Goal: Entertainment & Leisure: Consume media (video, audio)

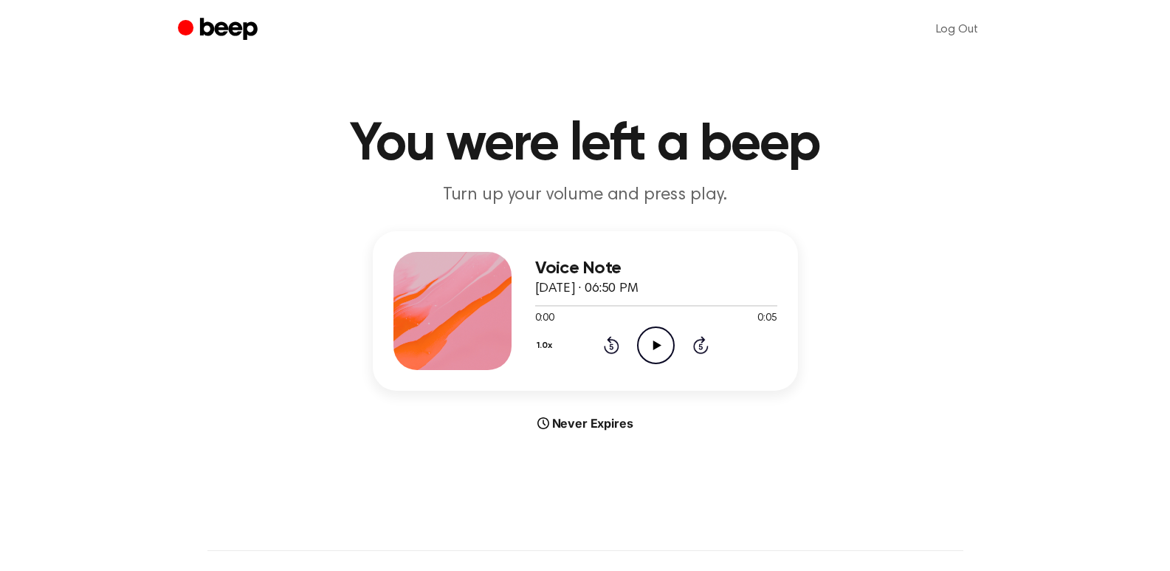
click at [655, 346] on icon at bounding box center [657, 345] width 8 height 10
click at [656, 346] on icon at bounding box center [657, 345] width 8 height 10
click at [657, 344] on icon at bounding box center [657, 345] width 8 height 10
click at [647, 339] on icon "Play Audio" at bounding box center [656, 345] width 38 height 38
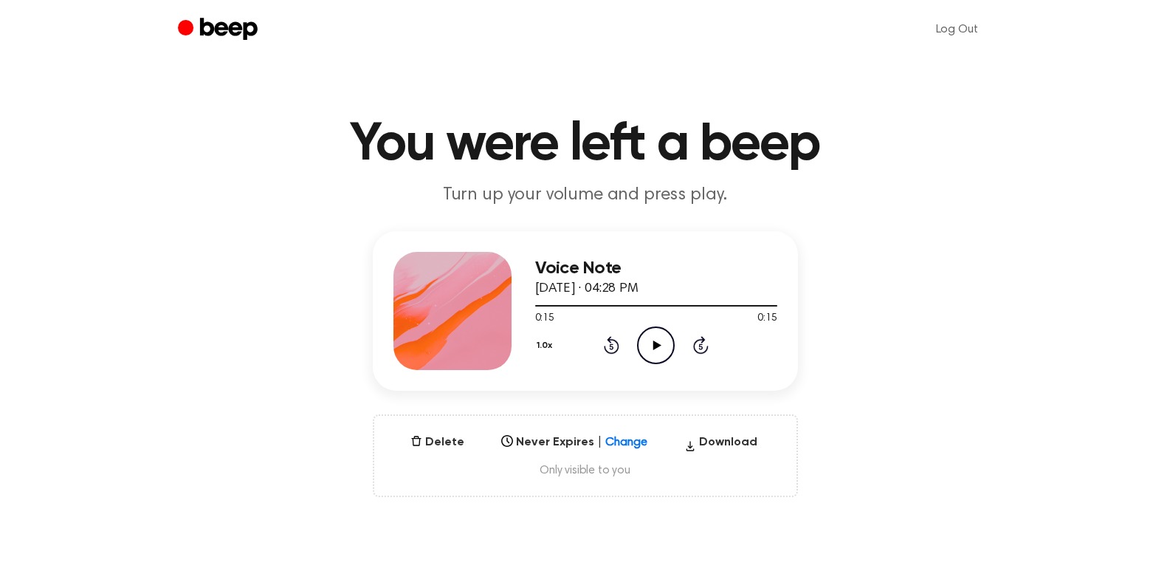
click at [662, 352] on icon "Play Audio" at bounding box center [656, 345] width 38 height 38
click at [652, 348] on icon "Play Audio" at bounding box center [656, 345] width 38 height 38
click at [662, 342] on icon "Play Audio" at bounding box center [656, 345] width 38 height 38
click at [656, 335] on icon "Play Audio" at bounding box center [656, 345] width 38 height 38
click at [656, 337] on icon "Play Audio" at bounding box center [656, 345] width 38 height 38
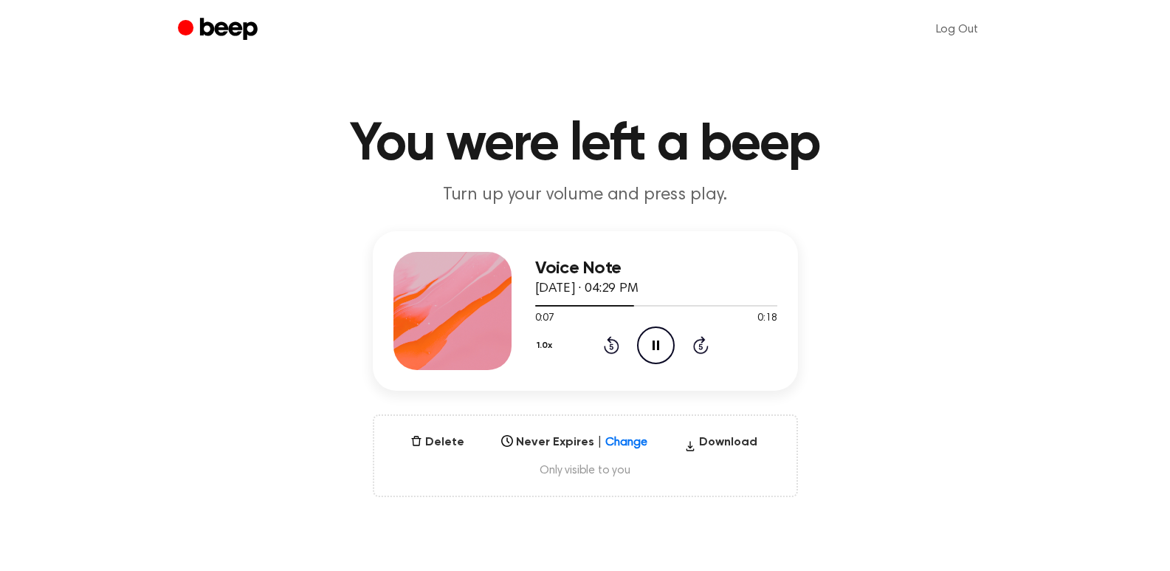
click at [656, 344] on icon "Pause Audio" at bounding box center [656, 345] width 38 height 38
drag, startPoint x: 634, startPoint y: 303, endPoint x: 543, endPoint y: 311, distance: 91.8
click at [543, 311] on div "0:07 0:18 Your browser does not support the [object Object] element." at bounding box center [656, 312] width 242 height 27
click at [653, 341] on icon "Play Audio" at bounding box center [656, 345] width 38 height 38
click at [651, 343] on icon "Play Audio" at bounding box center [656, 345] width 38 height 38
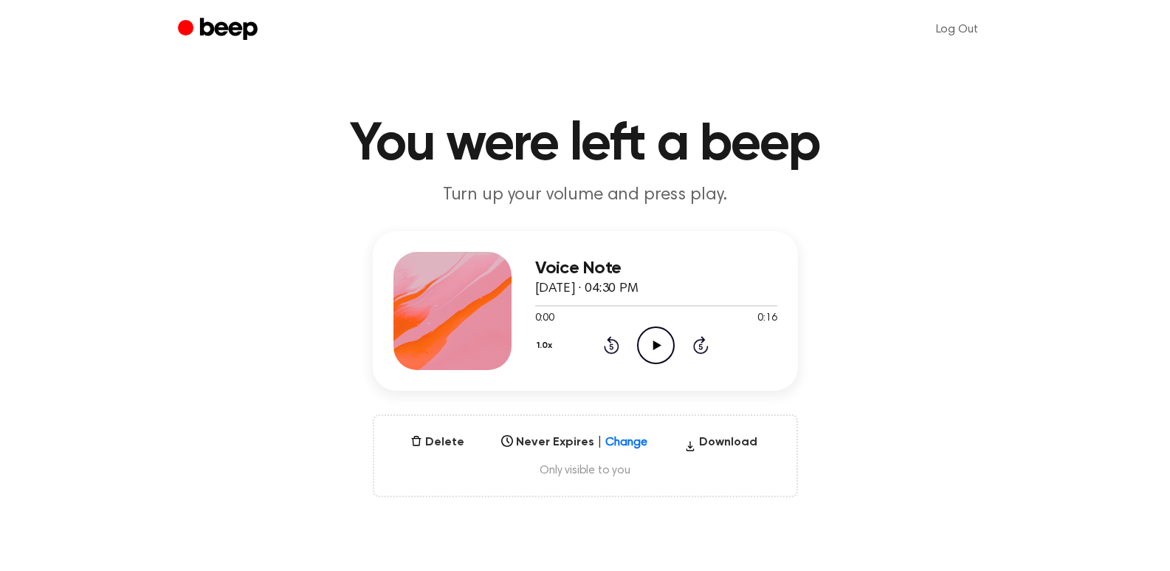
click at [659, 353] on icon "Play Audio" at bounding box center [656, 345] width 38 height 38
click at [651, 345] on icon "Play Audio" at bounding box center [656, 345] width 38 height 38
click at [655, 346] on icon at bounding box center [657, 345] width 8 height 10
click at [654, 345] on icon at bounding box center [657, 345] width 8 height 10
click at [659, 342] on icon "Play Audio" at bounding box center [656, 345] width 38 height 38
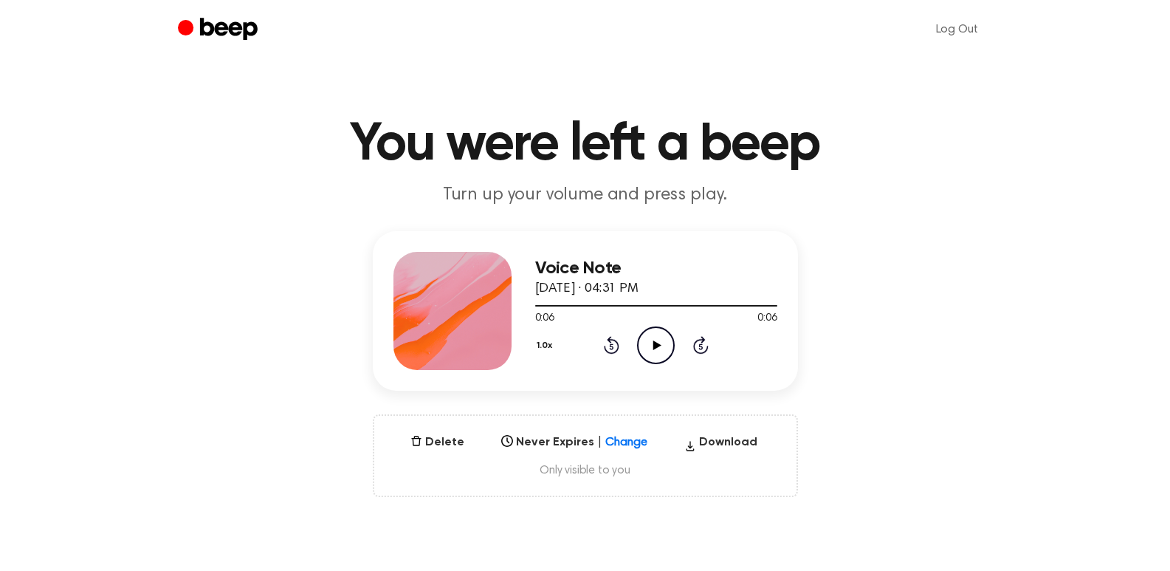
click at [661, 343] on icon "Play Audio" at bounding box center [656, 345] width 38 height 38
click at [654, 337] on icon "Play Audio" at bounding box center [656, 345] width 38 height 38
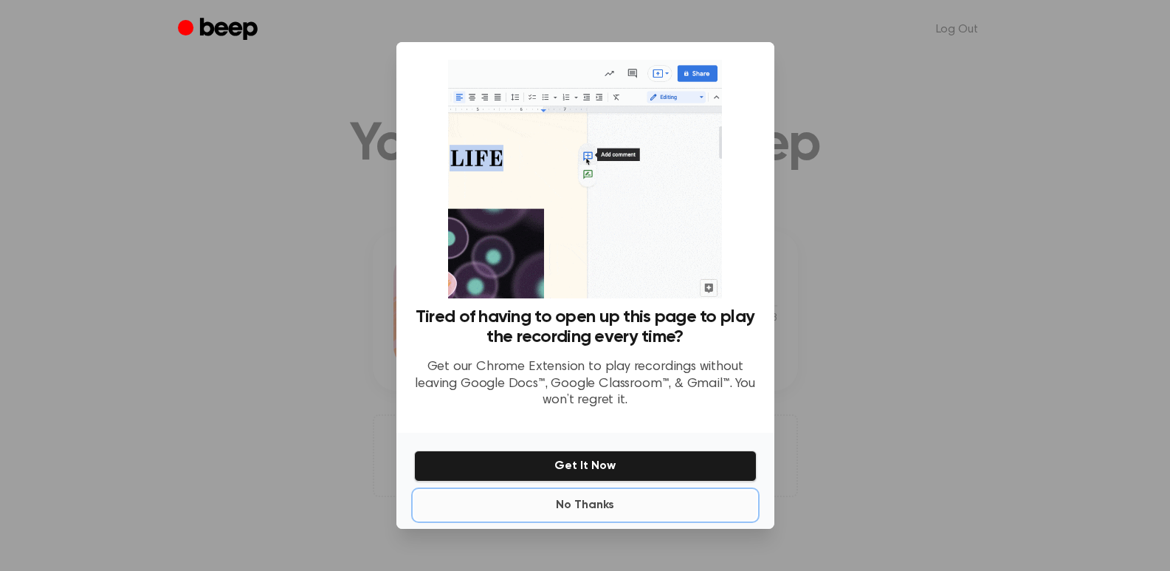
click at [581, 511] on button "No Thanks" at bounding box center [585, 505] width 343 height 30
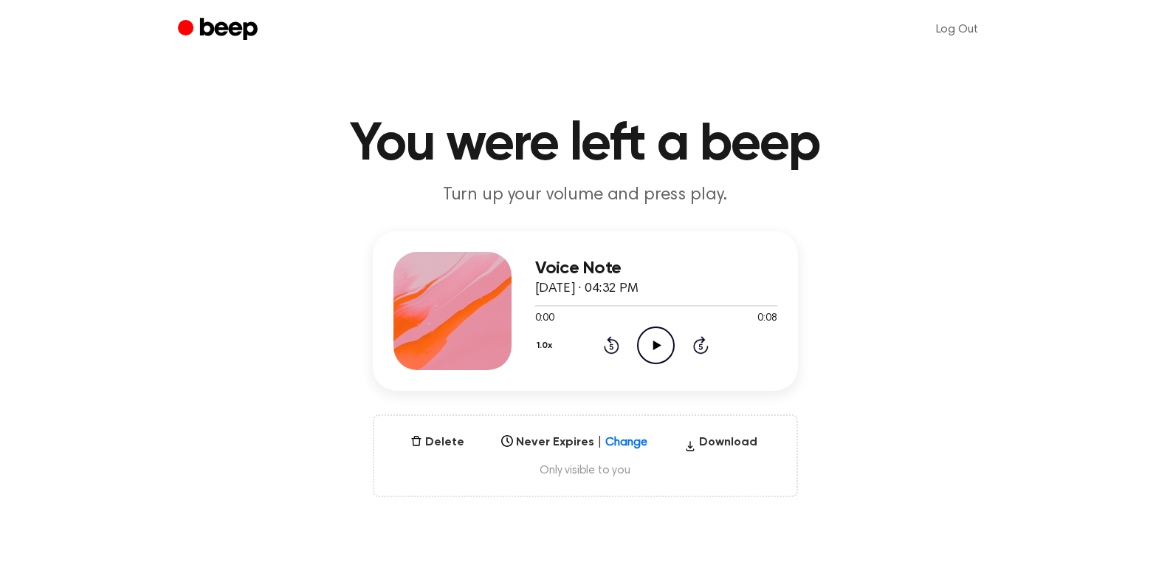
click at [661, 342] on icon "Play Audio" at bounding box center [656, 345] width 38 height 38
click at [655, 335] on icon "Play Audio" at bounding box center [656, 345] width 38 height 38
click at [651, 347] on icon "Play Audio" at bounding box center [656, 345] width 38 height 38
click at [656, 338] on icon "Play Audio" at bounding box center [656, 345] width 38 height 38
click at [660, 346] on icon "Play Audio" at bounding box center [656, 345] width 38 height 38
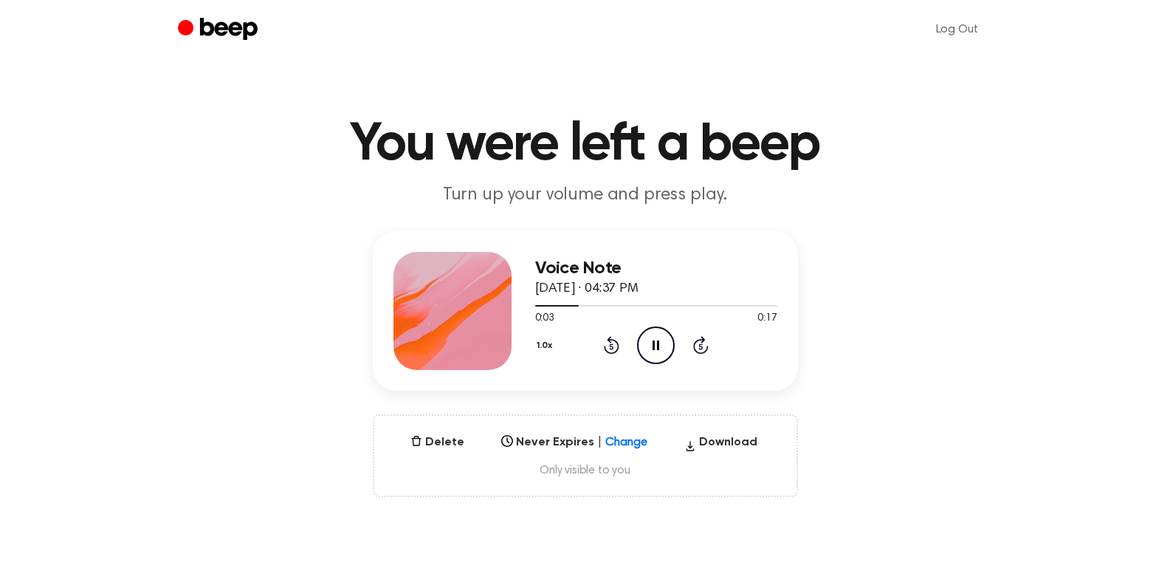
click at [656, 351] on icon "Pause Audio" at bounding box center [656, 345] width 38 height 38
click at [656, 351] on icon "Play Audio" at bounding box center [656, 345] width 38 height 38
click at [650, 334] on icon "Play Audio" at bounding box center [656, 345] width 38 height 38
click at [654, 342] on icon at bounding box center [657, 345] width 8 height 10
click at [653, 345] on icon "Play Audio" at bounding box center [656, 345] width 38 height 38
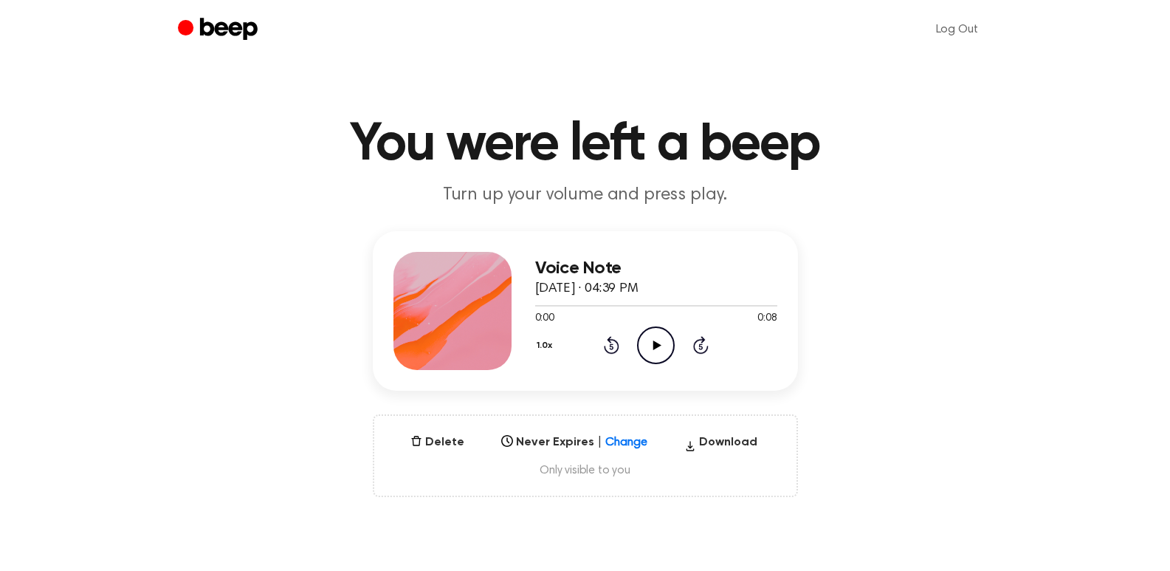
click at [663, 346] on icon "Play Audio" at bounding box center [656, 345] width 38 height 38
click at [667, 349] on icon "Play Audio" at bounding box center [656, 345] width 38 height 38
click at [656, 343] on icon at bounding box center [657, 345] width 8 height 10
click at [656, 340] on icon "Play Audio" at bounding box center [656, 345] width 38 height 38
click at [654, 346] on icon at bounding box center [657, 345] width 8 height 10
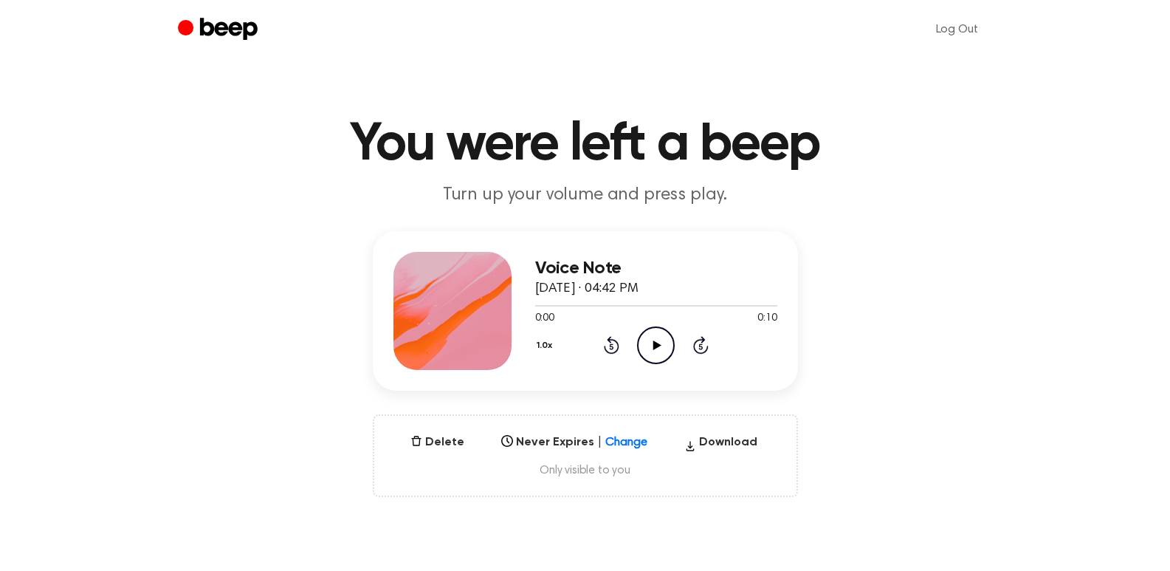
click at [662, 347] on icon "Play Audio" at bounding box center [656, 345] width 38 height 38
click at [655, 344] on icon at bounding box center [657, 345] width 8 height 10
click at [664, 338] on icon "Play Audio" at bounding box center [656, 345] width 38 height 38
drag, startPoint x: 625, startPoint y: 302, endPoint x: 556, endPoint y: 306, distance: 69.5
click at [556, 306] on div at bounding box center [656, 305] width 242 height 12
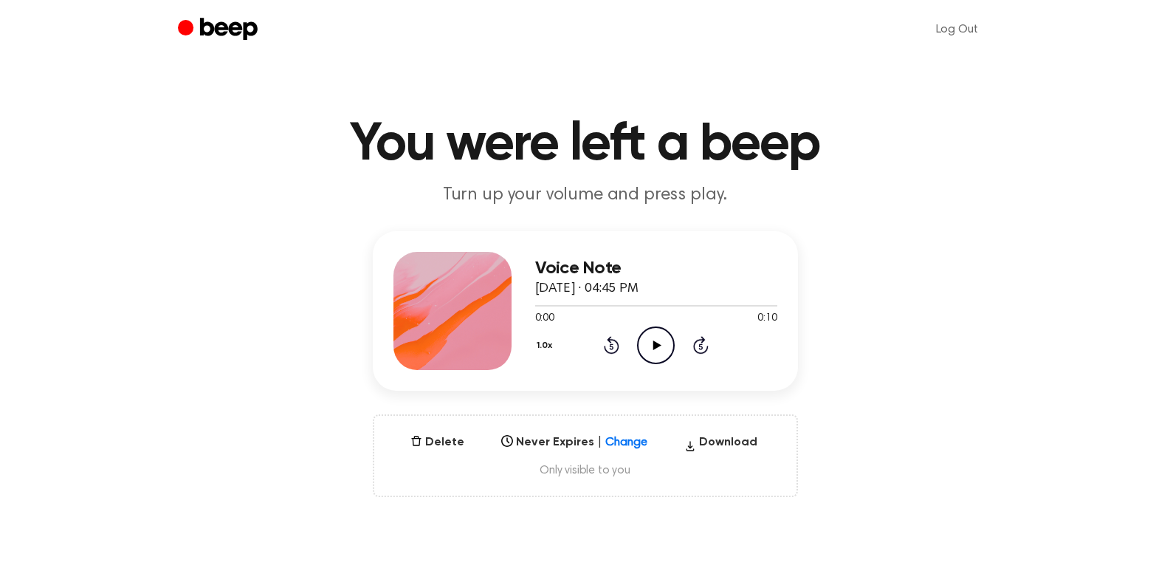
click at [659, 343] on icon "Play Audio" at bounding box center [656, 345] width 38 height 38
click at [660, 343] on icon "Play Audio" at bounding box center [656, 345] width 38 height 38
click at [653, 345] on icon at bounding box center [657, 345] width 8 height 10
click at [654, 340] on icon "Play Audio" at bounding box center [656, 345] width 38 height 38
click at [658, 346] on icon at bounding box center [657, 345] width 8 height 10
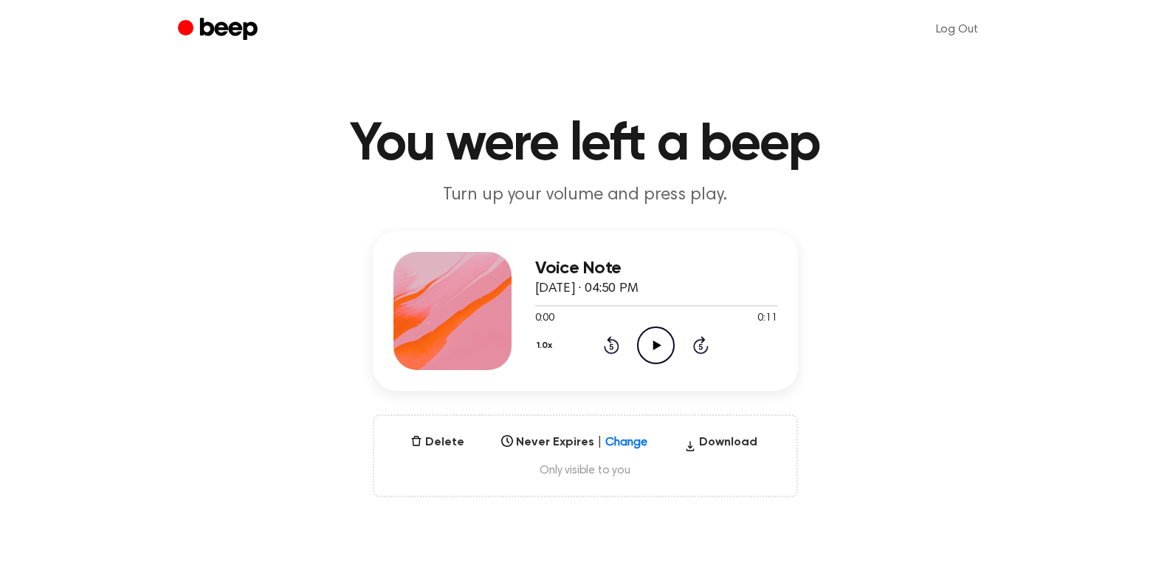
click at [653, 346] on icon "Play Audio" at bounding box center [656, 345] width 38 height 38
click at [648, 339] on icon "Play Audio" at bounding box center [656, 345] width 38 height 38
click at [653, 335] on icon "Pause Audio" at bounding box center [656, 345] width 38 height 38
click at [656, 341] on icon "Play Audio" at bounding box center [656, 345] width 38 height 38
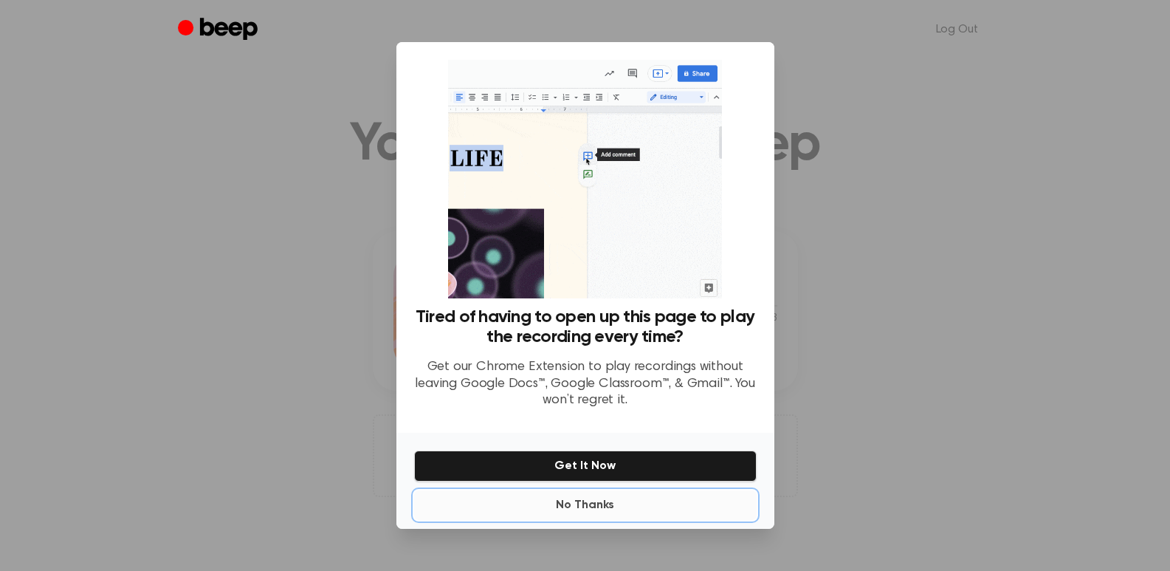
click at [601, 506] on button "No Thanks" at bounding box center [585, 505] width 343 height 30
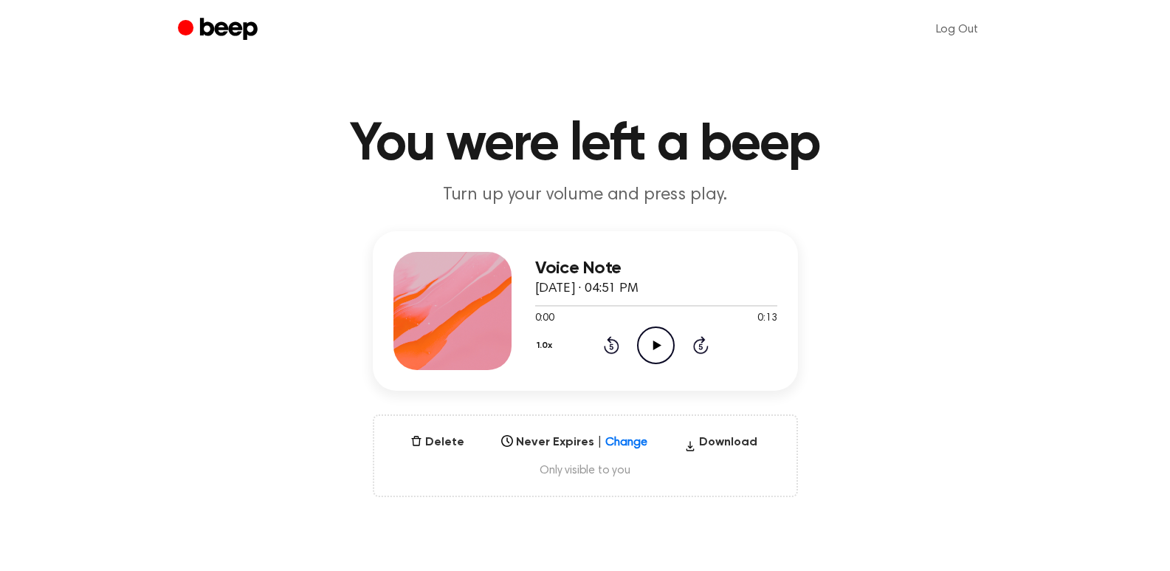
click at [655, 343] on icon at bounding box center [657, 345] width 8 height 10
click at [654, 340] on icon "Play Audio" at bounding box center [656, 345] width 38 height 38
click at [659, 346] on icon at bounding box center [657, 345] width 8 height 10
click at [648, 343] on icon "Play Audio" at bounding box center [656, 345] width 38 height 38
click at [648, 343] on icon "Pause Audio" at bounding box center [656, 345] width 38 height 38
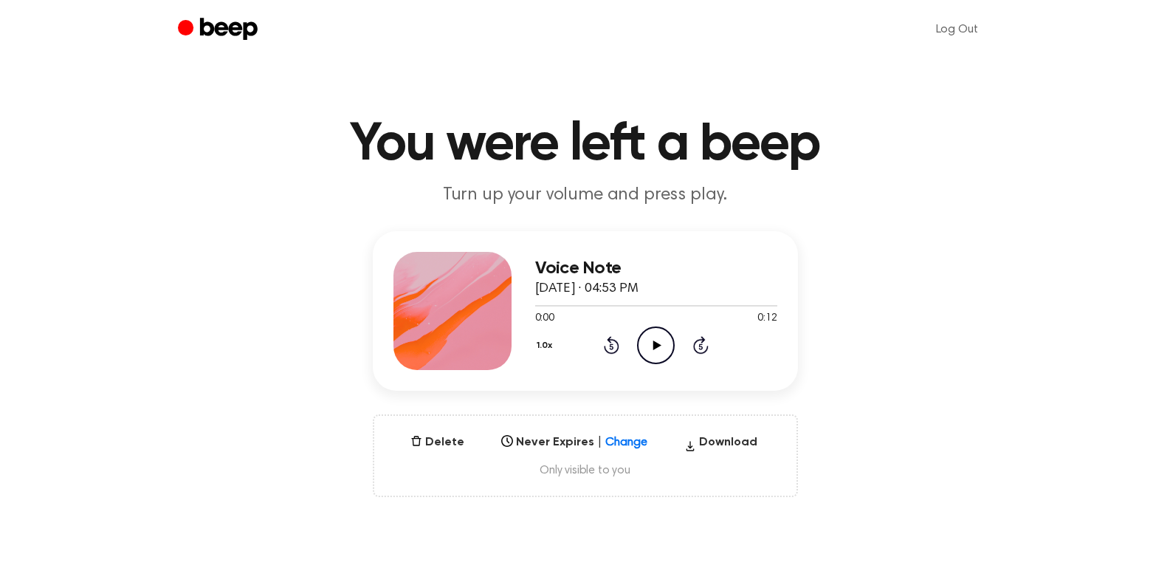
drag, startPoint x: 653, startPoint y: 340, endPoint x: 663, endPoint y: 334, distance: 11.6
click at [663, 334] on icon "Play Audio" at bounding box center [656, 345] width 38 height 38
click at [653, 348] on icon "Play Audio" at bounding box center [656, 345] width 38 height 38
click at [659, 341] on icon "Play Audio" at bounding box center [656, 345] width 38 height 38
click at [662, 343] on icon "Play Audio" at bounding box center [656, 345] width 38 height 38
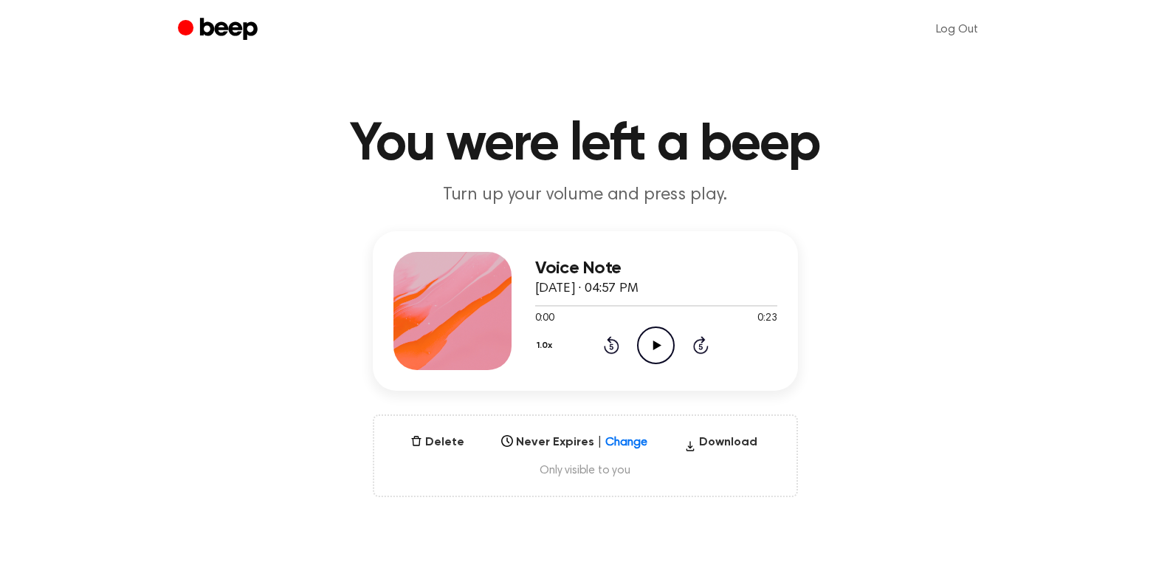
click at [654, 334] on icon "Play Audio" at bounding box center [656, 345] width 38 height 38
click at [661, 345] on icon at bounding box center [657, 345] width 8 height 10
click at [659, 346] on icon at bounding box center [657, 345] width 8 height 10
click at [647, 337] on icon "Play Audio" at bounding box center [656, 345] width 38 height 38
click at [656, 342] on icon at bounding box center [657, 345] width 8 height 10
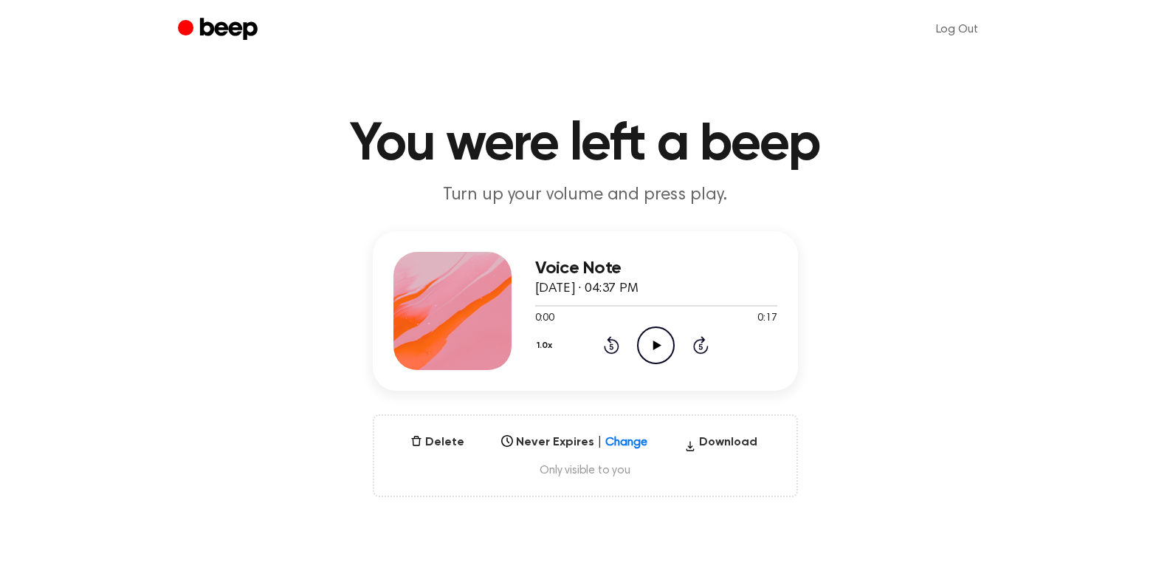
click at [654, 348] on icon at bounding box center [657, 345] width 8 height 10
click at [653, 341] on icon "Play Audio" at bounding box center [656, 345] width 38 height 38
click at [661, 354] on icon "Play Audio" at bounding box center [656, 345] width 38 height 38
click at [650, 347] on icon "Play Audio" at bounding box center [656, 345] width 38 height 38
click at [664, 343] on icon "Play Audio" at bounding box center [656, 345] width 38 height 38
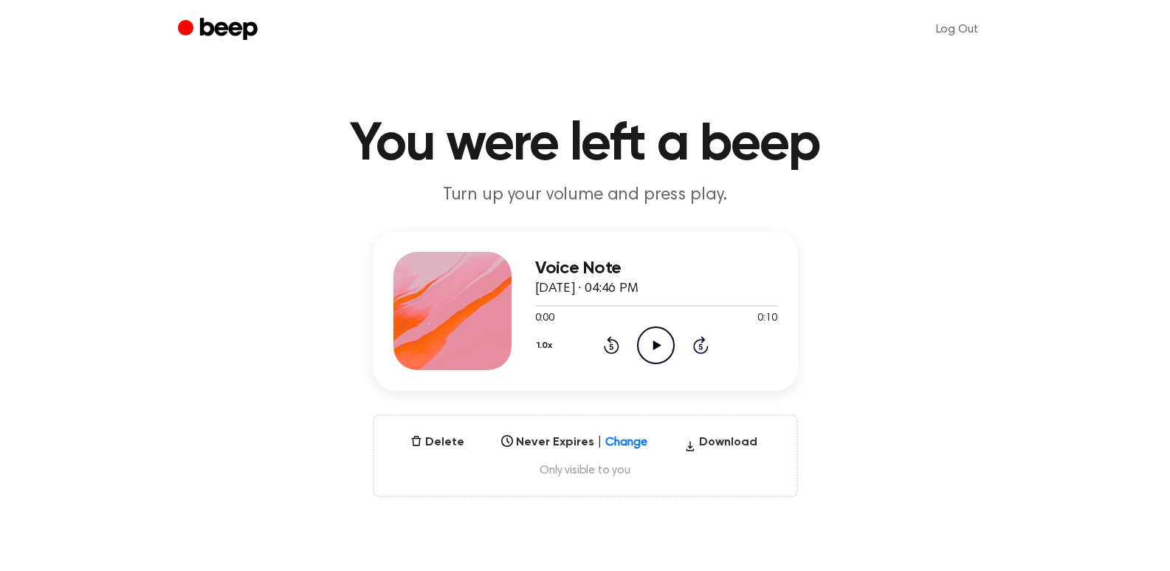
click at [651, 343] on icon "Play Audio" at bounding box center [656, 345] width 38 height 38
click at [659, 346] on icon "Play Audio" at bounding box center [656, 345] width 38 height 38
click at [549, 343] on button "1.0x" at bounding box center [546, 345] width 23 height 25
click at [570, 461] on li "1.2x" at bounding box center [563, 461] width 57 height 27
click at [540, 343] on button "1.2x" at bounding box center [546, 345] width 22 height 25
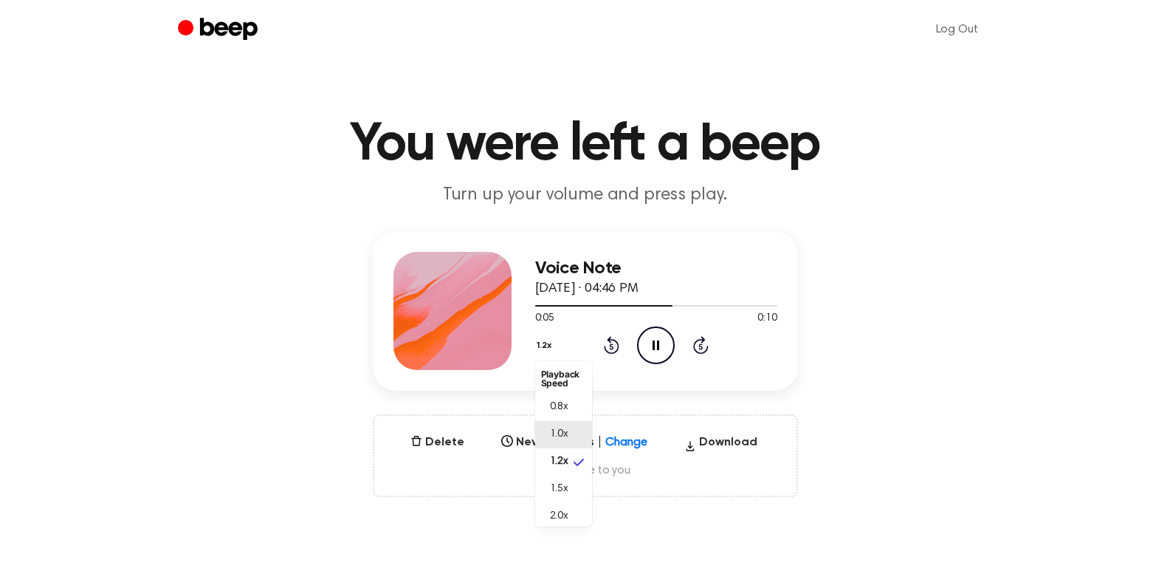
click at [573, 434] on li "1.0x" at bounding box center [563, 434] width 57 height 27
click at [657, 357] on icon "Play Audio" at bounding box center [656, 345] width 38 height 38
click at [651, 349] on icon "Play Audio" at bounding box center [656, 345] width 38 height 38
click at [662, 353] on icon "Play Audio" at bounding box center [656, 345] width 38 height 38
click at [654, 345] on icon at bounding box center [657, 345] width 8 height 10
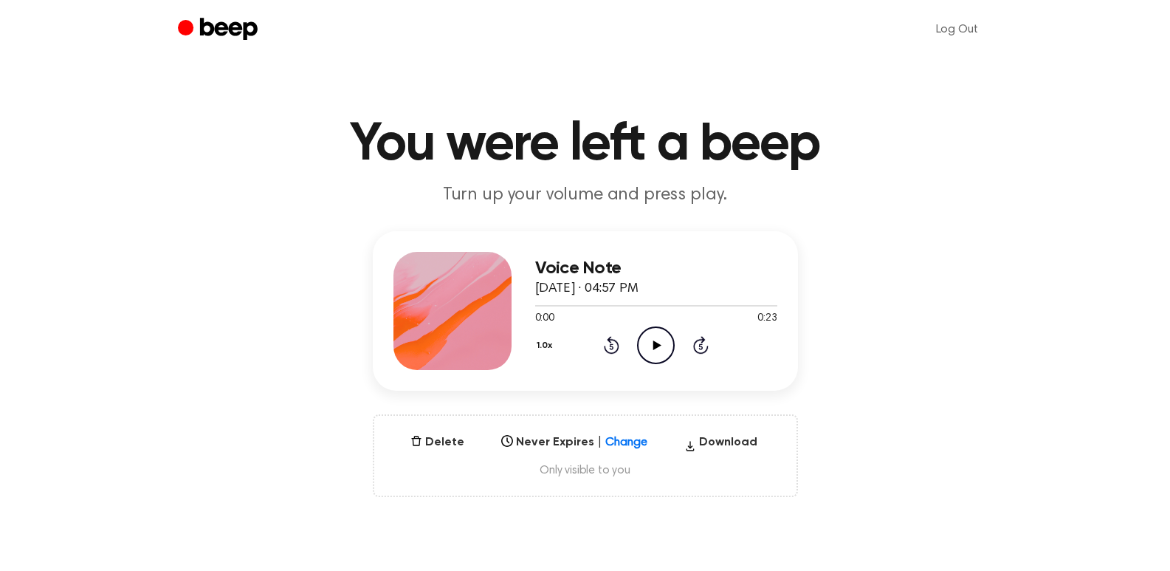
click at [662, 342] on icon "Play Audio" at bounding box center [656, 345] width 38 height 38
click at [649, 346] on icon "Play Audio" at bounding box center [656, 345] width 38 height 38
click at [648, 346] on icon "Play Audio" at bounding box center [656, 345] width 38 height 38
